Goal: Information Seeking & Learning: Understand process/instructions

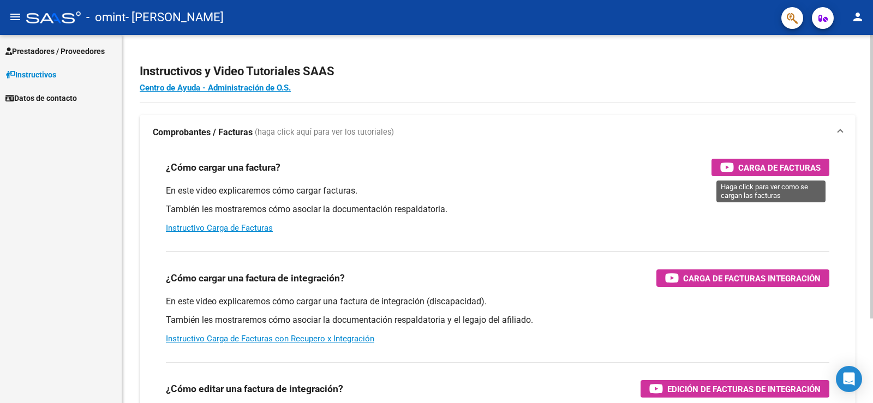
click at [787, 163] on span "Carga de Facturas" at bounding box center [780, 168] width 82 height 14
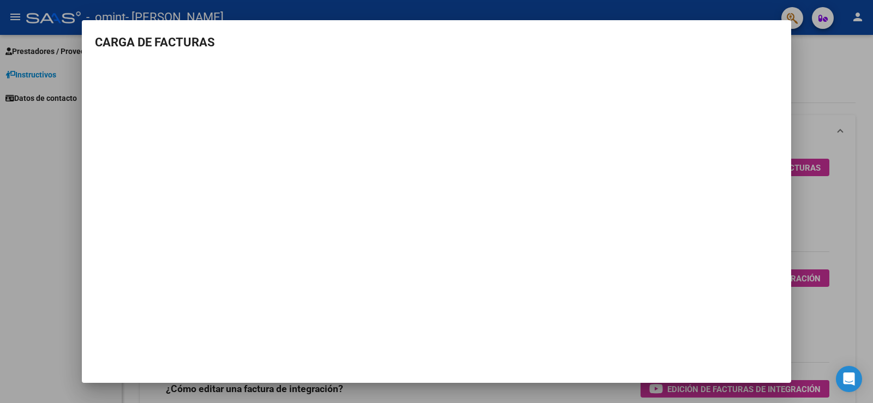
click at [25, 150] on div at bounding box center [436, 201] width 873 height 403
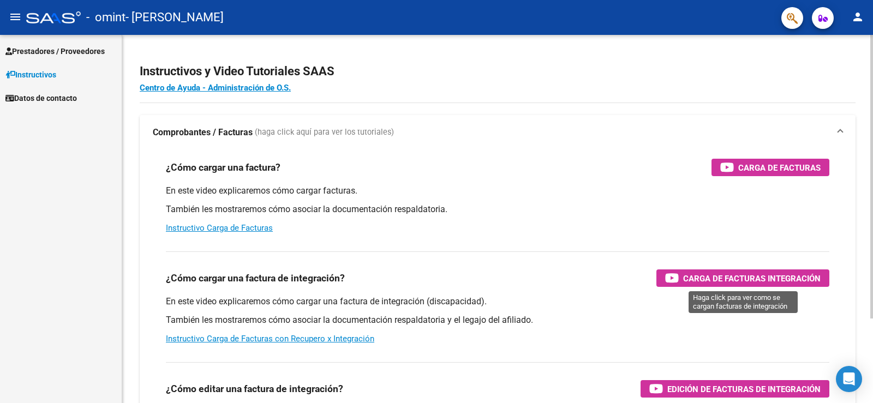
click at [772, 283] on span "Carga de Facturas Integración" at bounding box center [753, 279] width 138 height 14
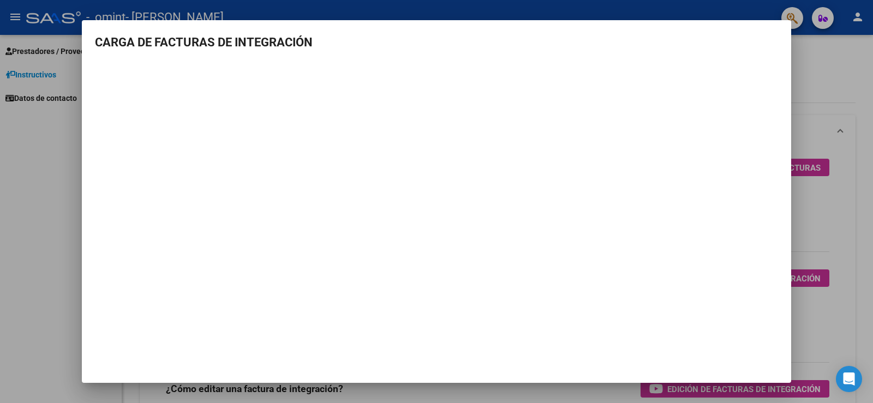
click at [60, 223] on div at bounding box center [436, 201] width 873 height 403
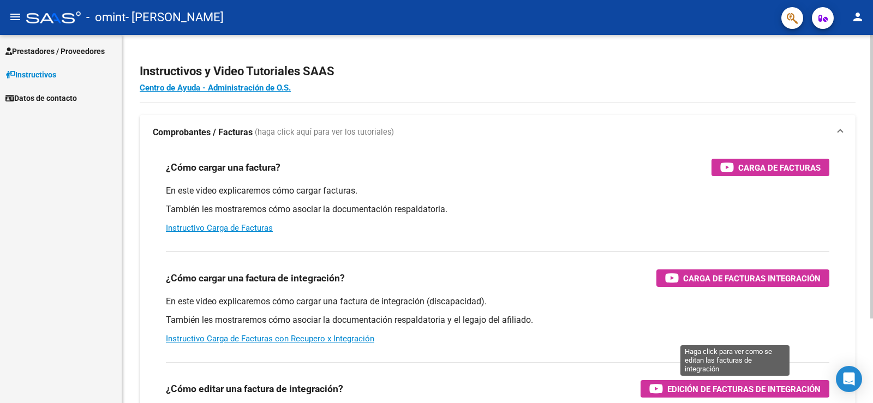
click at [745, 388] on span "Edición de Facturas de integración" at bounding box center [744, 390] width 153 height 14
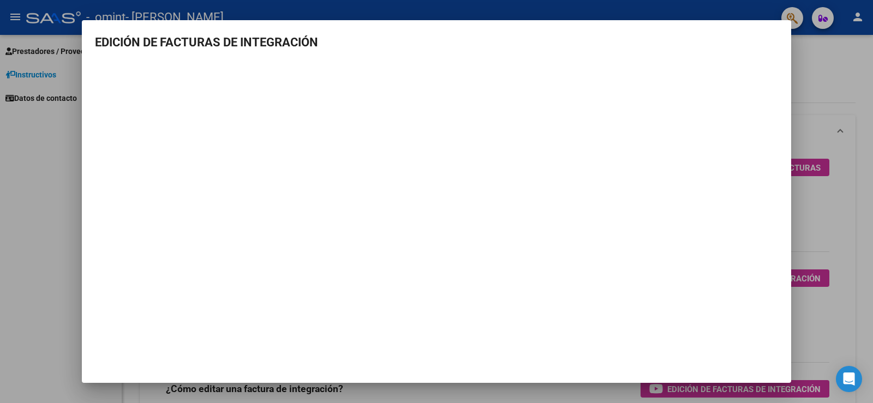
click at [45, 223] on div at bounding box center [436, 201] width 873 height 403
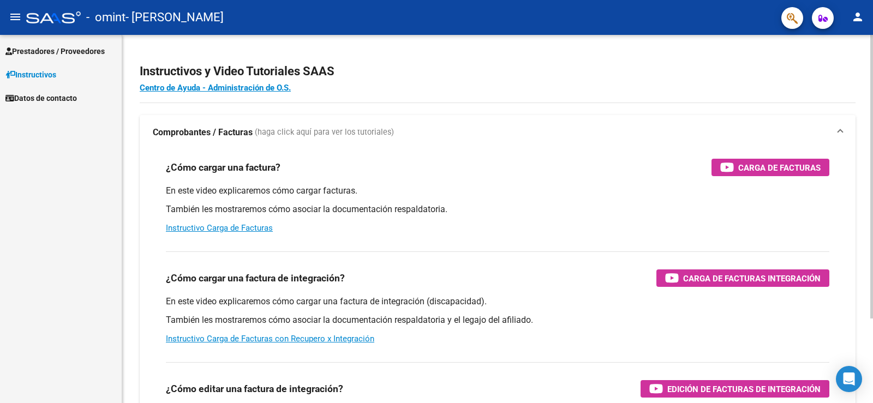
scroll to position [110, 0]
click at [241, 84] on link "Centro de Ayuda - Administración de O.S." at bounding box center [215, 88] width 151 height 10
